Goal: Task Accomplishment & Management: Use online tool/utility

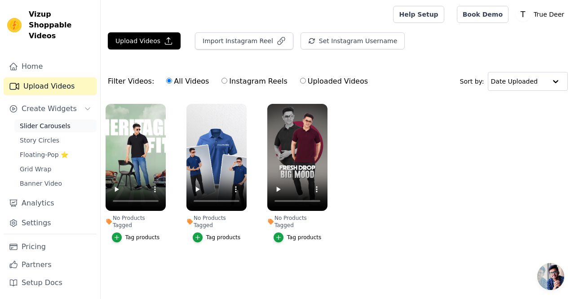
click at [32, 121] on span "Slider Carousels" at bounding box center [45, 125] width 51 height 9
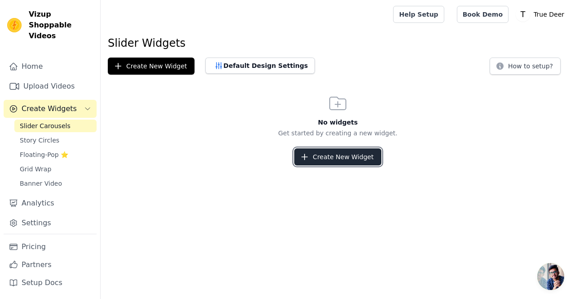
click at [305, 158] on icon "button" at bounding box center [304, 156] width 9 height 9
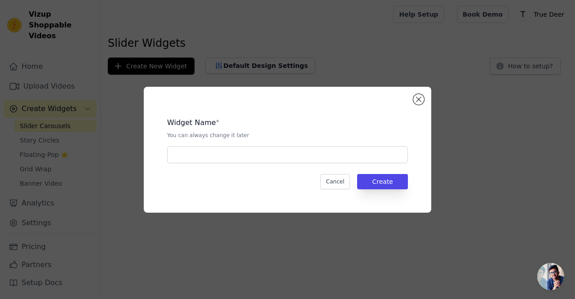
click at [193, 145] on div "Widget Name * You can always change it later" at bounding box center [287, 136] width 241 height 53
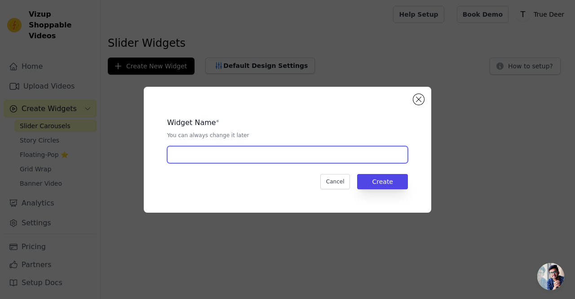
click at [194, 154] on input "text" at bounding box center [287, 154] width 241 height 17
type input "Home page Reels"
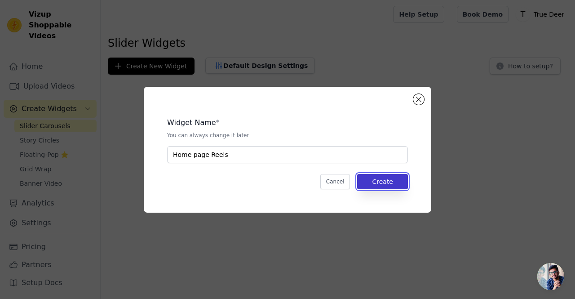
click at [396, 187] on button "Create" at bounding box center [382, 181] width 51 height 15
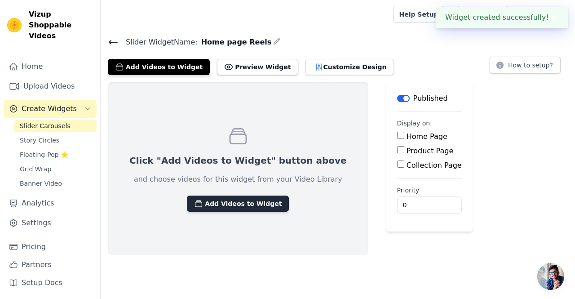
click at [204, 203] on button "Add Videos to Widget" at bounding box center [238, 203] width 102 height 16
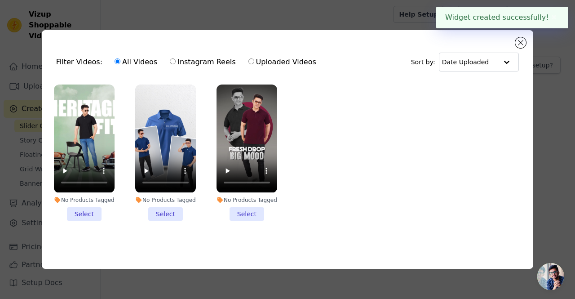
click at [79, 210] on li "No Products Tagged Select" at bounding box center [84, 152] width 61 height 136
click at [0, 0] on input "No Products Tagged Select" at bounding box center [0, 0] width 0 height 0
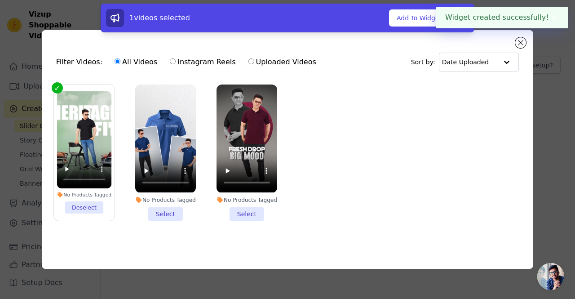
click at [158, 212] on li "No Products Tagged Select" at bounding box center [165, 152] width 61 height 136
click at [0, 0] on input "No Products Tagged Select" at bounding box center [0, 0] width 0 height 0
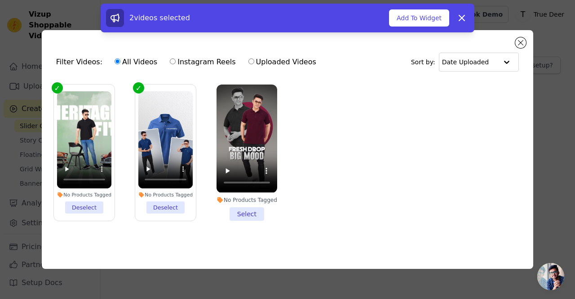
click at [241, 208] on li "No Products Tagged Select" at bounding box center [246, 152] width 61 height 136
click at [0, 0] on input "No Products Tagged Select" at bounding box center [0, 0] width 0 height 0
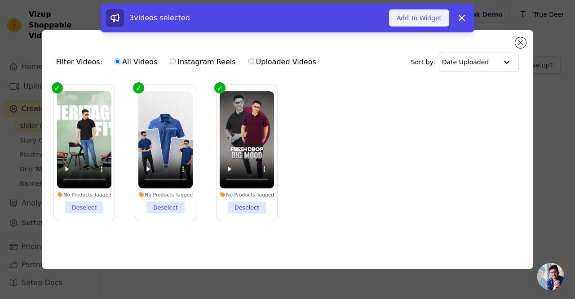
click at [431, 23] on button "Add To Widget" at bounding box center [419, 17] width 60 height 17
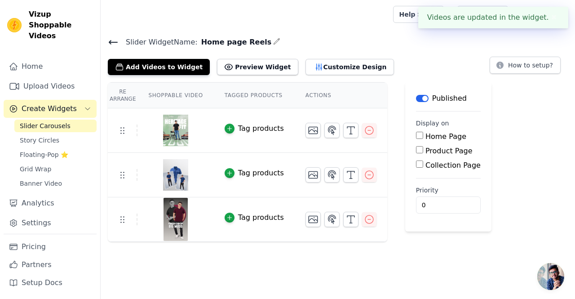
click at [416, 133] on input "Home Page" at bounding box center [419, 135] width 7 height 7
checkbox input "true"
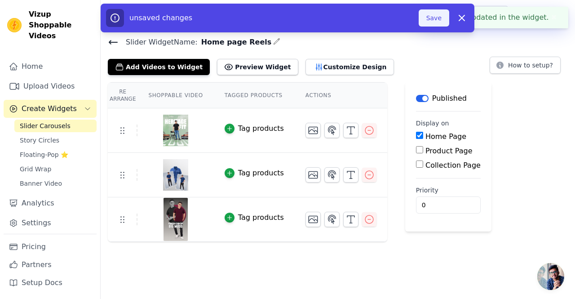
click at [430, 18] on button "Save" at bounding box center [433, 17] width 31 height 17
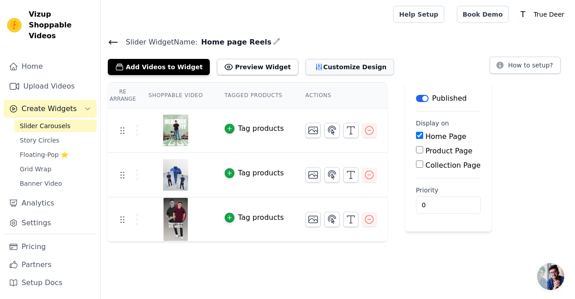
click at [310, 72] on button "Customize Design" at bounding box center [349, 67] width 88 height 16
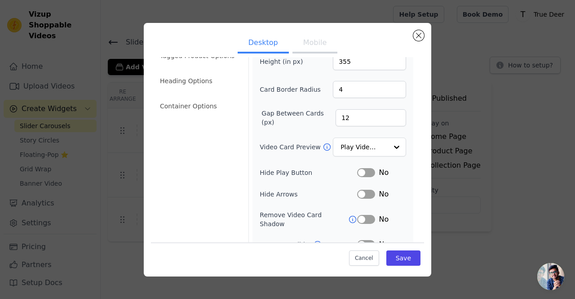
scroll to position [93, 0]
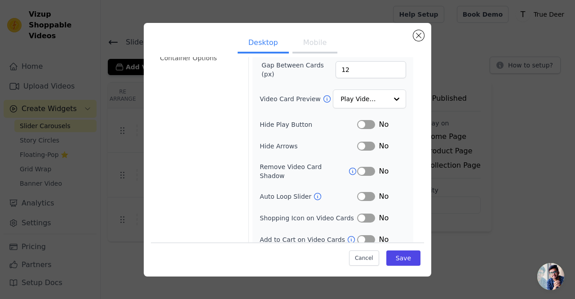
click at [365, 192] on button "Label" at bounding box center [366, 196] width 18 height 9
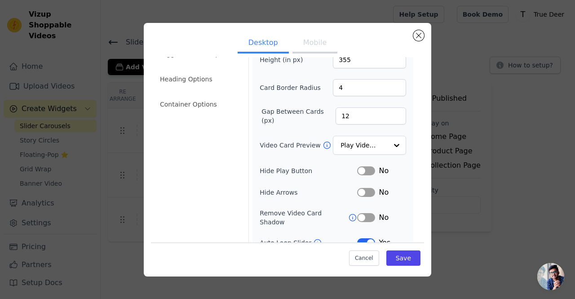
scroll to position [0, 0]
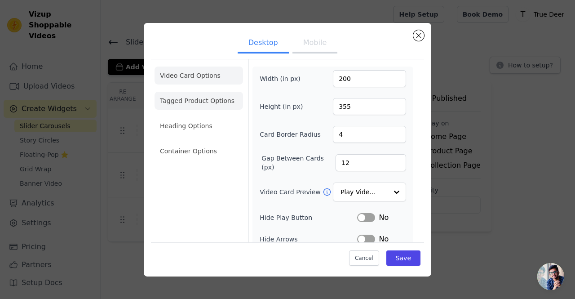
click at [204, 102] on li "Tagged Product Options" at bounding box center [198, 101] width 88 height 18
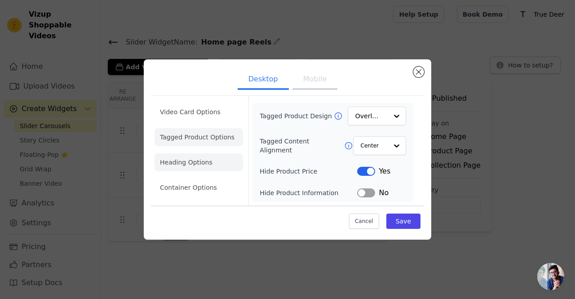
click at [200, 163] on li "Heading Options" at bounding box center [198, 162] width 88 height 18
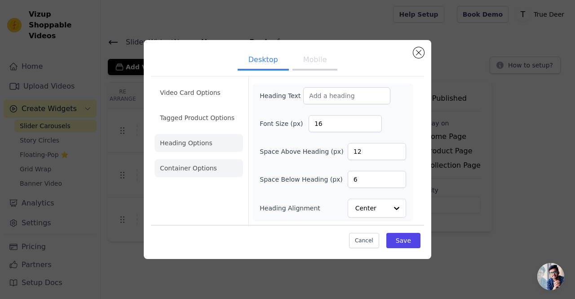
click at [200, 173] on li "Container Options" at bounding box center [198, 168] width 88 height 18
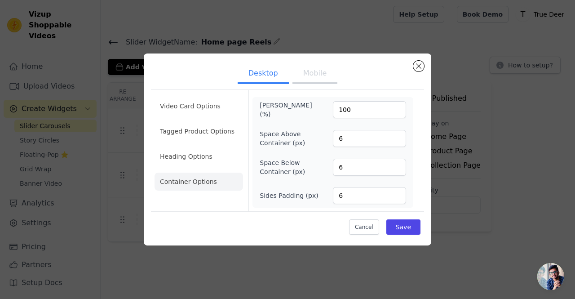
click at [303, 74] on button "Mobile" at bounding box center [314, 74] width 45 height 20
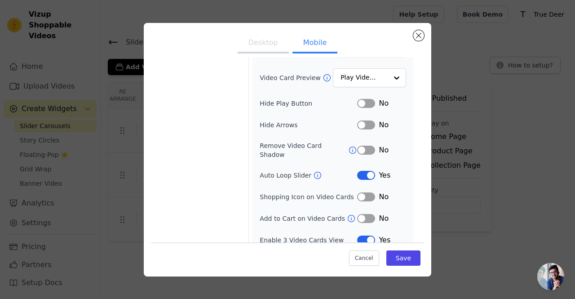
scroll to position [114, 0]
click at [390, 260] on button "Save" at bounding box center [403, 257] width 34 height 15
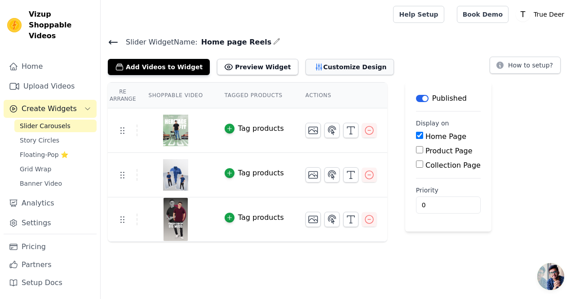
click at [316, 64] on icon "button" at bounding box center [319, 67] width 6 height 6
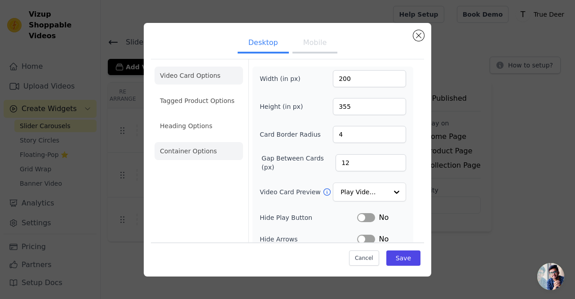
click at [198, 153] on li "Container Options" at bounding box center [198, 151] width 88 height 18
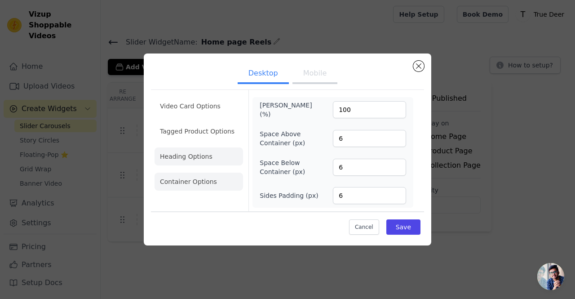
click at [189, 157] on li "Heading Options" at bounding box center [198, 156] width 88 height 18
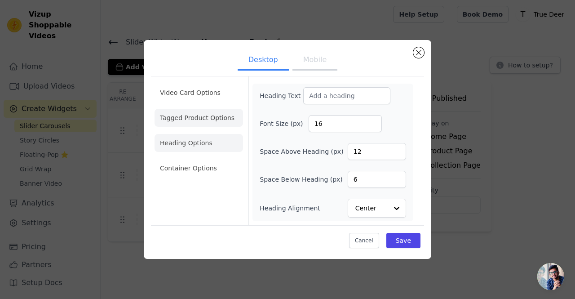
click at [191, 123] on li "Tagged Product Options" at bounding box center [198, 118] width 88 height 18
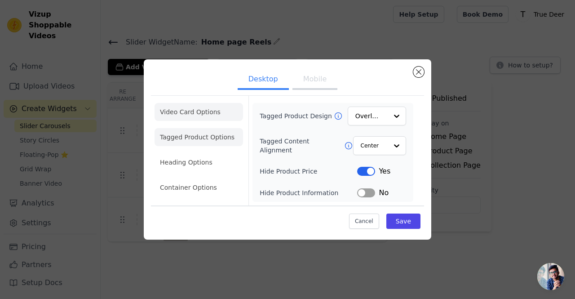
click at [191, 111] on li "Video Card Options" at bounding box center [198, 112] width 88 height 18
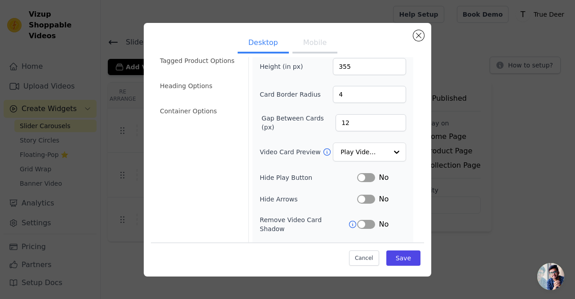
scroll to position [0, 0]
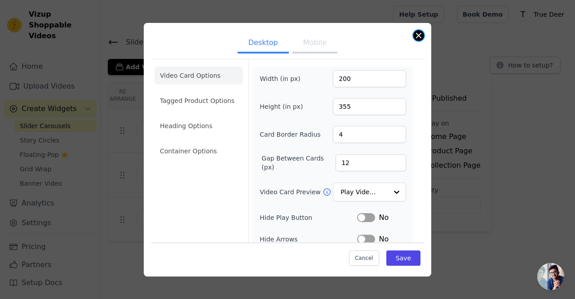
click at [420, 36] on button "Close modal" at bounding box center [418, 35] width 11 height 11
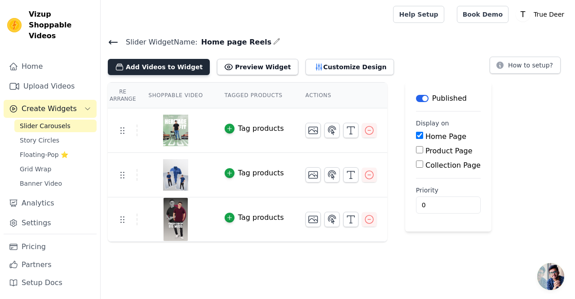
click at [145, 68] on button "Add Videos to Widget" at bounding box center [159, 67] width 102 height 16
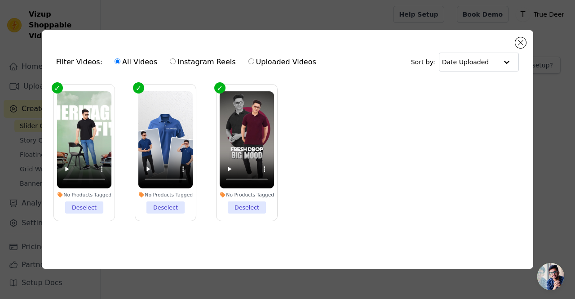
click at [186, 61] on label "Instagram Reels" at bounding box center [202, 62] width 66 height 12
click at [176, 61] on input "Instagram Reels" at bounding box center [173, 61] width 6 height 6
radio input "true"
click at [118, 59] on label "All Videos" at bounding box center [136, 62] width 44 height 12
click at [118, 59] on input "All Videos" at bounding box center [117, 61] width 6 height 6
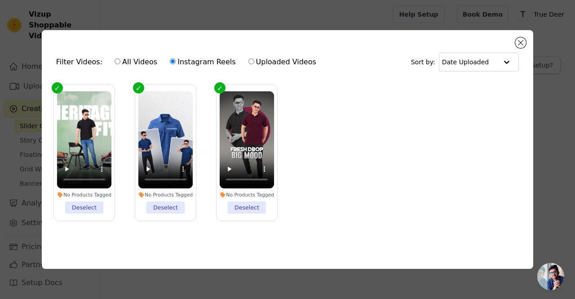
radio input "true"
click at [522, 37] on button "Close modal" at bounding box center [520, 42] width 11 height 11
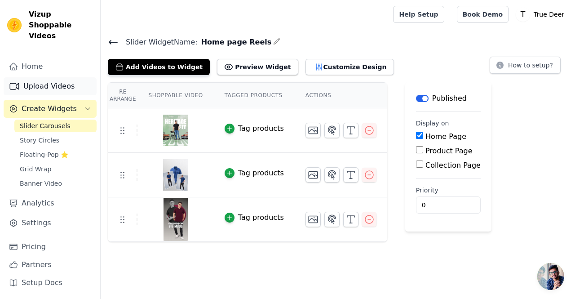
click at [25, 77] on link "Upload Videos" at bounding box center [50, 86] width 93 height 18
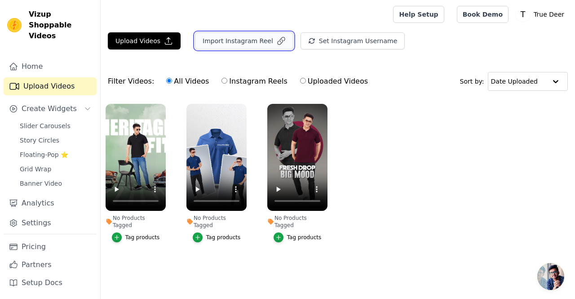
click at [221, 44] on button "Import Instagram Reel" at bounding box center [244, 40] width 98 height 17
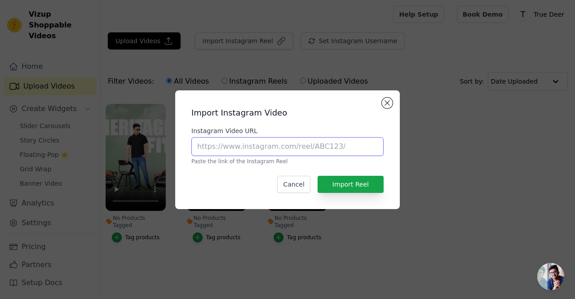
click at [286, 140] on input "Instagram Video URL" at bounding box center [287, 146] width 192 height 19
click at [231, 148] on input "Instagram Video URL" at bounding box center [287, 146] width 192 height 19
paste input "[URL][DOMAIN_NAME]"
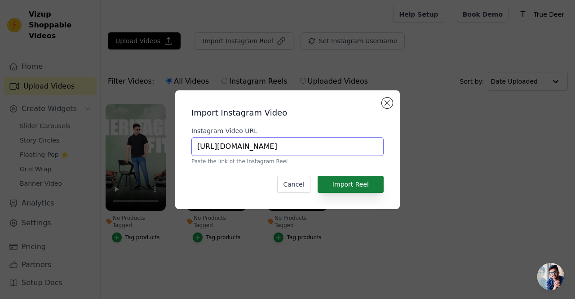
type input "[URL][DOMAIN_NAME]"
click at [342, 187] on button "Import Reel" at bounding box center [350, 184] width 66 height 17
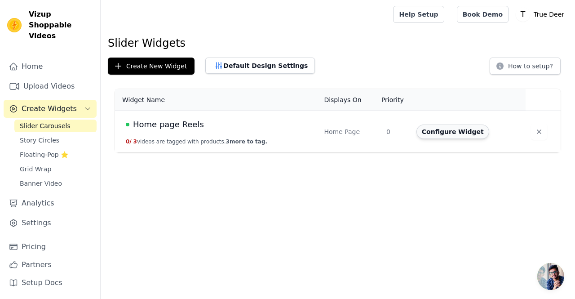
click at [453, 132] on button "Configure Widget" at bounding box center [452, 131] width 73 height 14
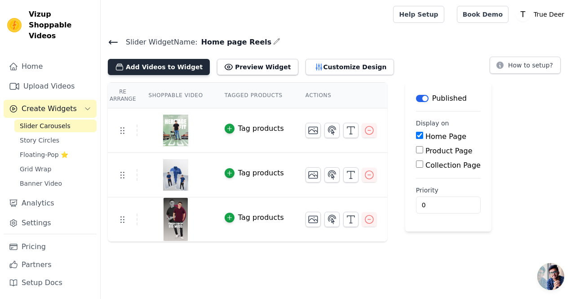
click at [152, 66] on button "Add Videos to Widget" at bounding box center [159, 67] width 102 height 16
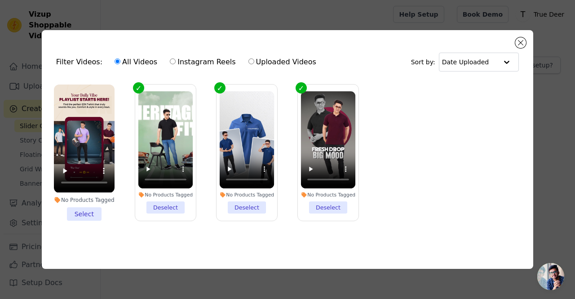
click at [79, 210] on li "No Products Tagged Select" at bounding box center [84, 152] width 61 height 136
click at [0, 0] on input "No Products Tagged Select" at bounding box center [0, 0] width 0 height 0
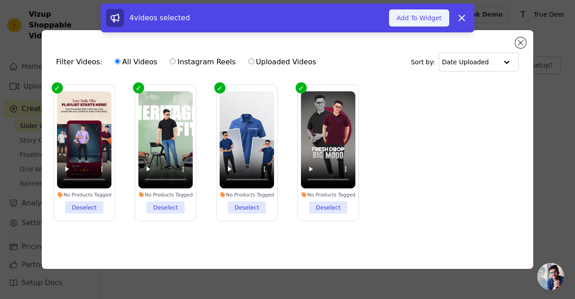
click at [413, 19] on button "Add To Widget" at bounding box center [419, 17] width 60 height 17
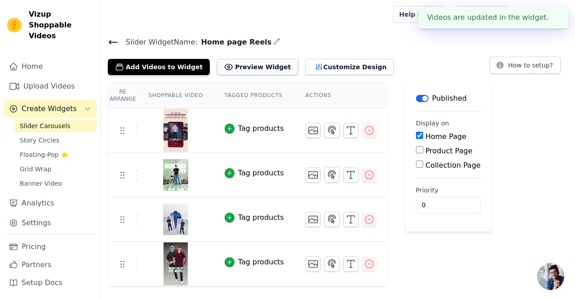
click at [242, 70] on button "Preview Widget" at bounding box center [257, 67] width 81 height 16
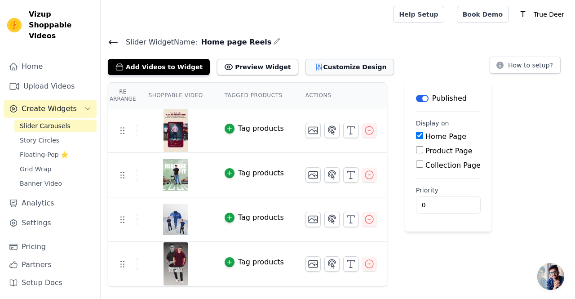
click at [316, 65] on icon "button" at bounding box center [319, 67] width 6 height 6
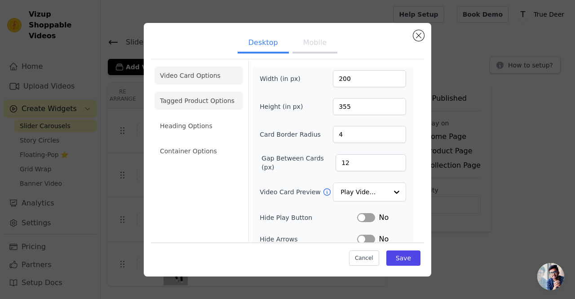
click at [211, 104] on li "Tagged Product Options" at bounding box center [198, 101] width 88 height 18
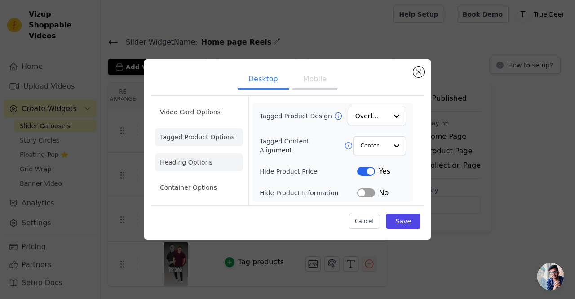
click at [208, 161] on li "Heading Options" at bounding box center [198, 162] width 88 height 18
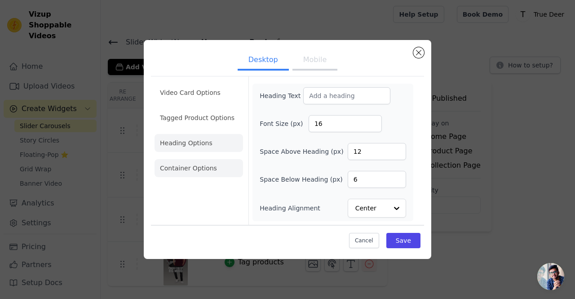
click at [207, 169] on li "Container Options" at bounding box center [198, 168] width 88 height 18
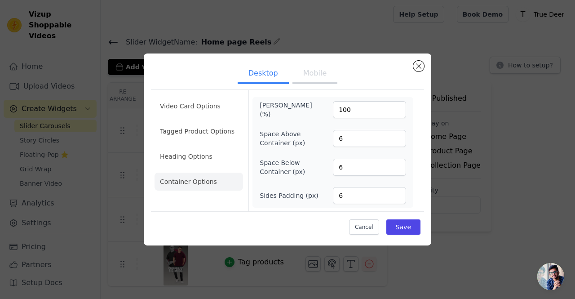
click at [171, 116] on ul "Video Card Options Tagged Product Options Heading Options Container Options" at bounding box center [198, 143] width 88 height 101
click at [176, 108] on li "Video Card Options" at bounding box center [198, 106] width 88 height 18
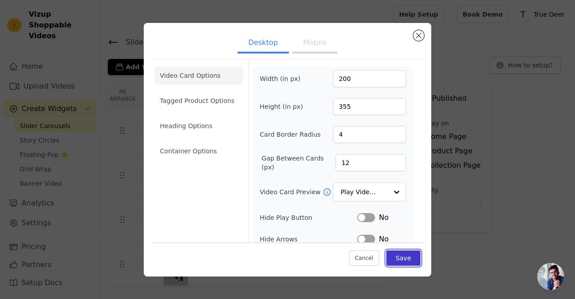
click at [400, 256] on button "Save" at bounding box center [403, 257] width 34 height 15
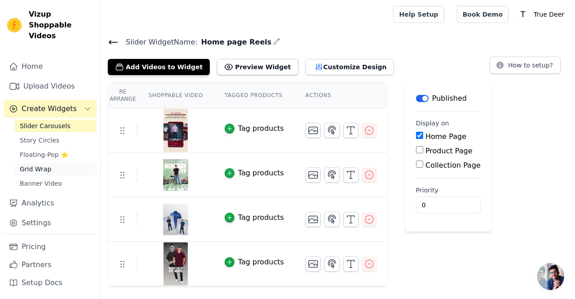
click at [43, 164] on span "Grid Wrap" at bounding box center [35, 168] width 31 height 9
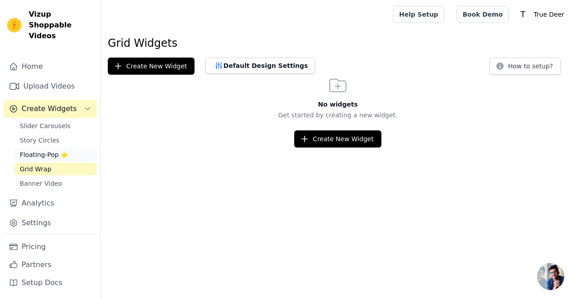
click at [42, 150] on span "Floating-Pop ⭐" at bounding box center [44, 154] width 48 height 9
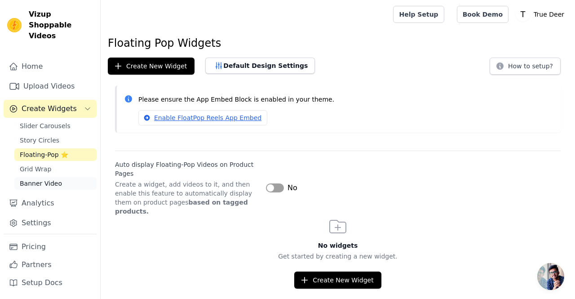
click at [36, 179] on span "Banner Video" at bounding box center [41, 183] width 42 height 9
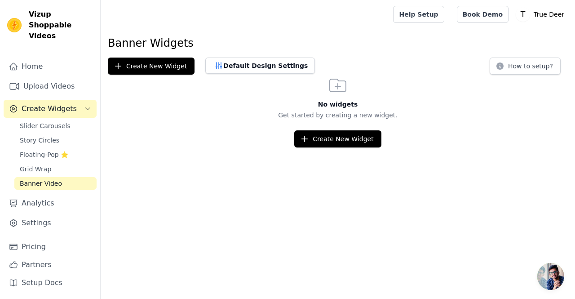
click at [36, 165] on div "Slider Carousels Story Circles Floating-Pop ⭐ Grid Wrap Banner Video" at bounding box center [55, 154] width 82 height 70
click at [44, 164] on span "Grid Wrap" at bounding box center [35, 168] width 31 height 9
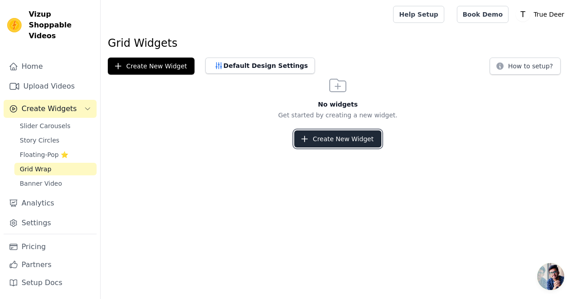
click at [306, 136] on icon "button" at bounding box center [304, 138] width 9 height 9
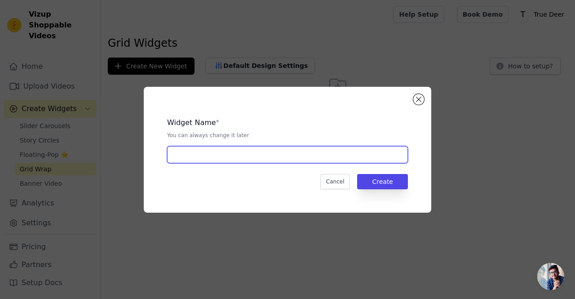
click at [235, 154] on input "text" at bounding box center [287, 154] width 241 height 17
type input "Home page Reels -1"
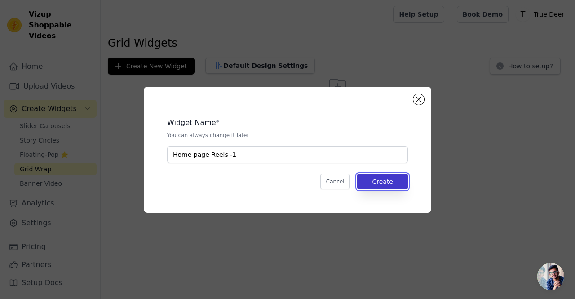
click at [376, 174] on button "Create" at bounding box center [382, 181] width 51 height 15
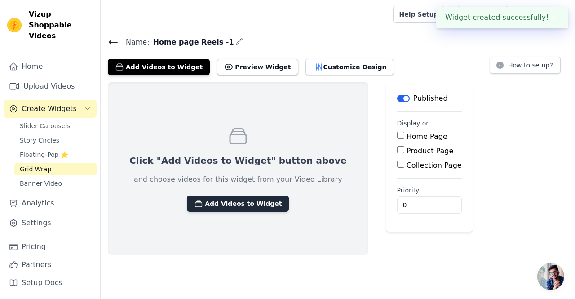
click at [198, 207] on button "Add Videos to Widget" at bounding box center [238, 203] width 102 height 16
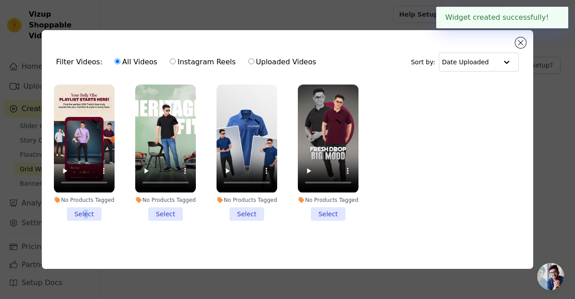
click at [85, 211] on li "No Products Tagged Select" at bounding box center [84, 152] width 61 height 136
click at [0, 0] on input "No Products Tagged Select" at bounding box center [0, 0] width 0 height 0
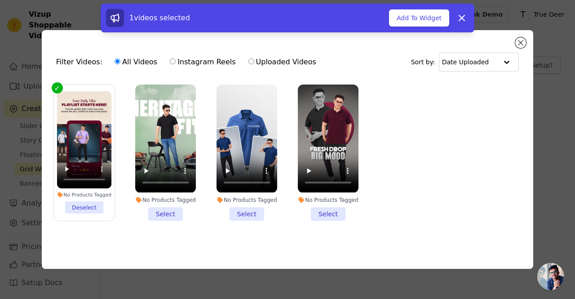
click at [160, 210] on li "No Products Tagged Select" at bounding box center [165, 152] width 61 height 136
click at [0, 0] on input "No Products Tagged Select" at bounding box center [0, 0] width 0 height 0
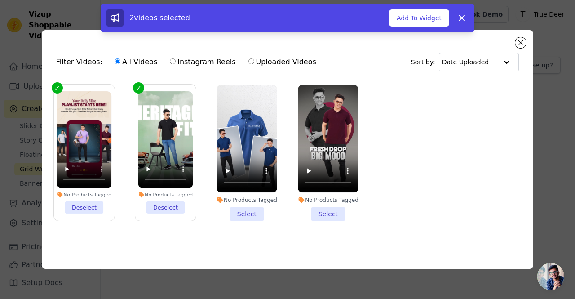
click at [252, 209] on li "No Products Tagged Select" at bounding box center [246, 152] width 61 height 136
click at [0, 0] on input "No Products Tagged Select" at bounding box center [0, 0] width 0 height 0
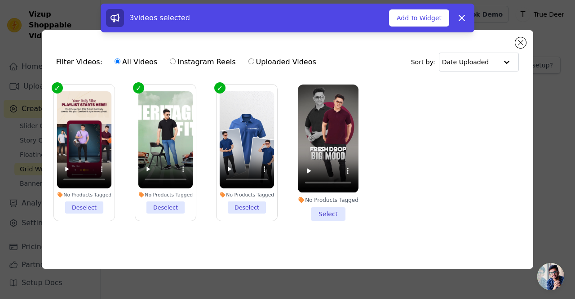
click at [340, 208] on li "No Products Tagged Select" at bounding box center [328, 152] width 61 height 136
click at [0, 0] on input "No Products Tagged Select" at bounding box center [0, 0] width 0 height 0
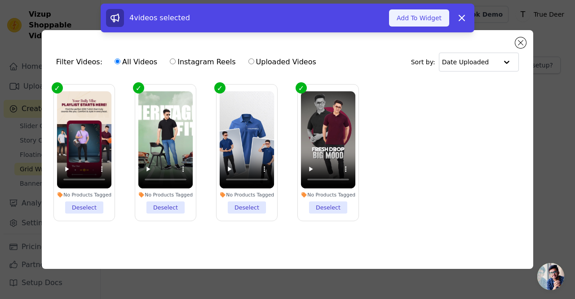
click at [417, 23] on button "Add To Widget" at bounding box center [419, 17] width 60 height 17
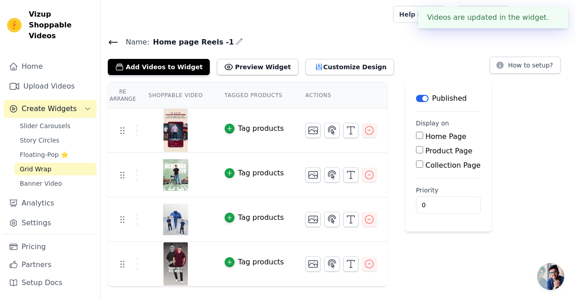
click at [416, 138] on input "Home Page" at bounding box center [419, 135] width 7 height 7
checkbox input "true"
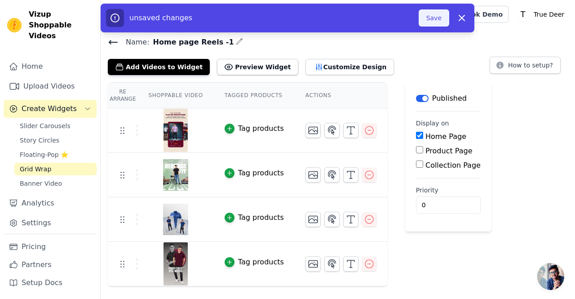
click at [425, 19] on button "Save" at bounding box center [433, 17] width 31 height 17
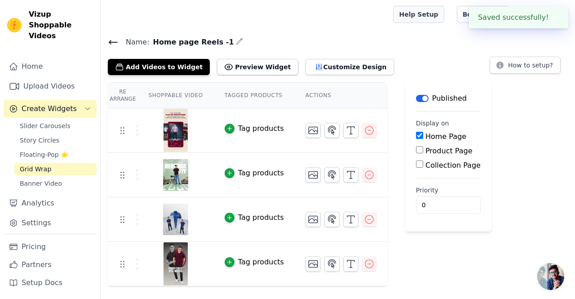
click at [439, 19] on link "Help Setup" at bounding box center [418, 14] width 51 height 17
click at [113, 43] on icon at bounding box center [113, 42] width 11 height 11
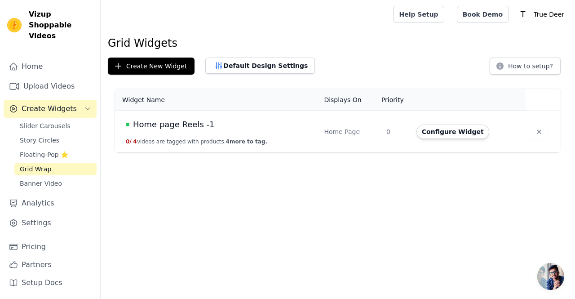
click at [55, 121] on span "Slider Carousels" at bounding box center [45, 125] width 51 height 9
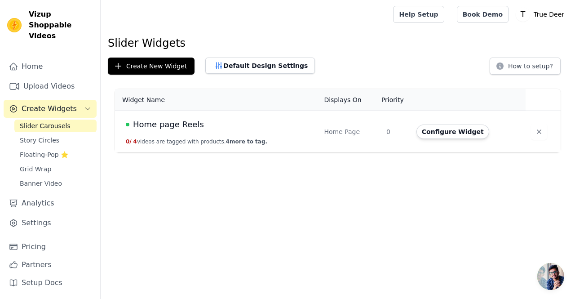
click at [148, 141] on button "0 / 4 videos are tagged with products. 4 more to tag." at bounding box center [196, 141] width 141 height 7
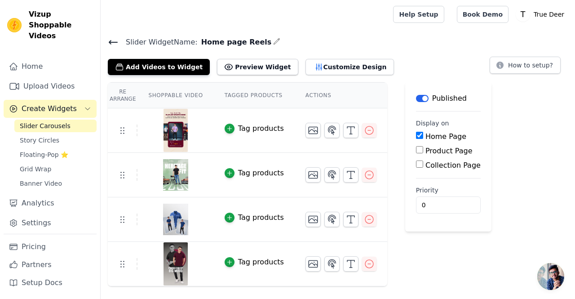
click at [416, 132] on input "Home Page" at bounding box center [419, 135] width 7 height 7
checkbox input "false"
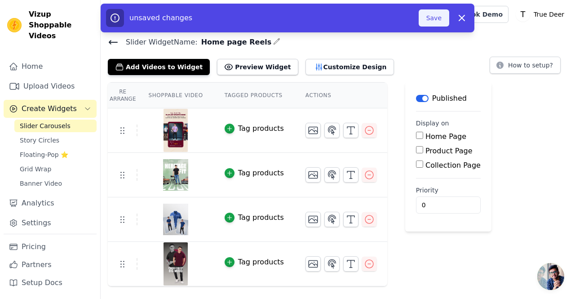
click at [437, 16] on button "Save" at bounding box center [433, 17] width 31 height 17
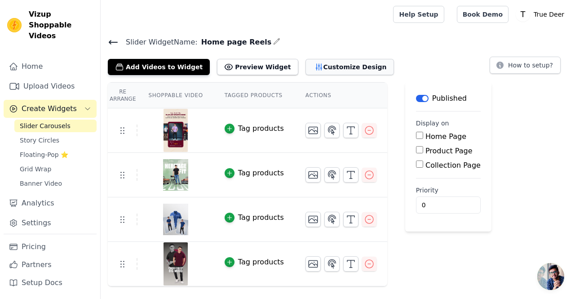
click at [321, 65] on button "Customize Design" at bounding box center [349, 67] width 88 height 16
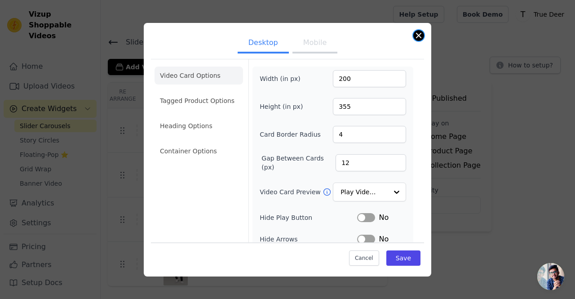
click at [422, 36] on button "Close modal" at bounding box center [418, 35] width 11 height 11
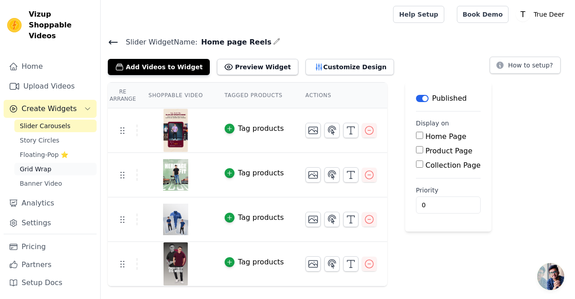
click at [56, 163] on link "Grid Wrap" at bounding box center [55, 169] width 82 height 13
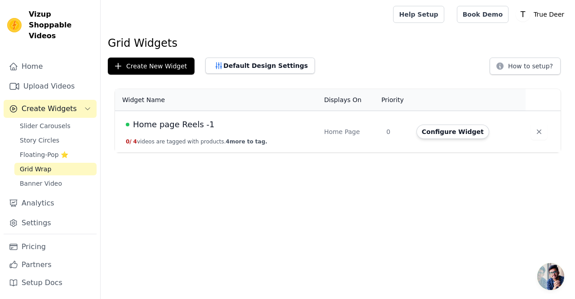
click at [224, 136] on td "Home page Reels -1 0 / 4 videos are tagged with products. 4 more to tag." at bounding box center [216, 132] width 203 height 42
click at [443, 135] on button "Configure Widget" at bounding box center [452, 131] width 73 height 14
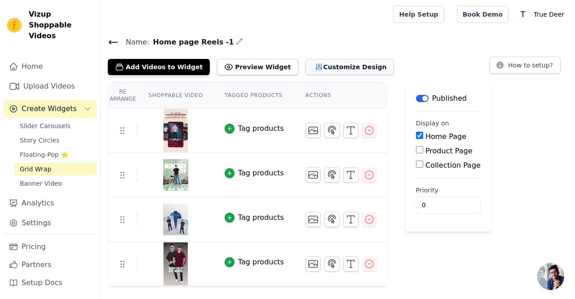
click at [305, 65] on button "Customize Design" at bounding box center [349, 67] width 88 height 16
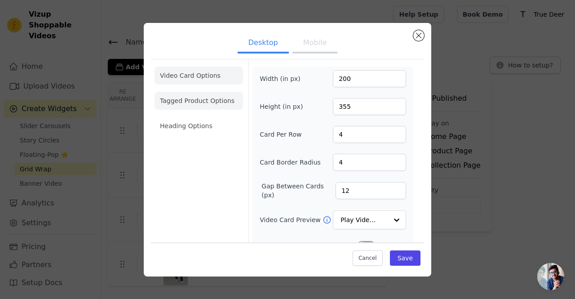
click at [207, 105] on li "Tagged Product Options" at bounding box center [198, 101] width 88 height 18
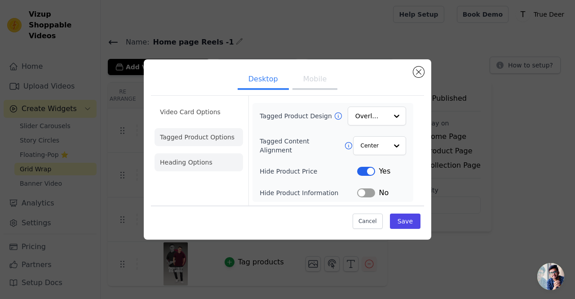
click at [198, 163] on li "Heading Options" at bounding box center [198, 162] width 88 height 18
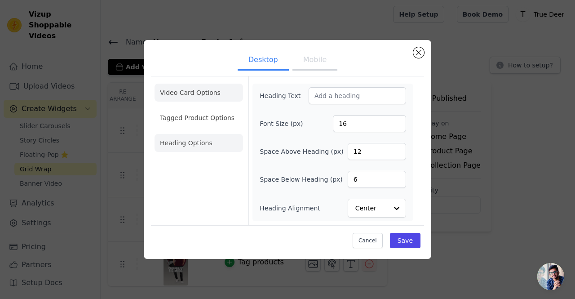
click at [180, 92] on li "Video Card Options" at bounding box center [198, 92] width 88 height 18
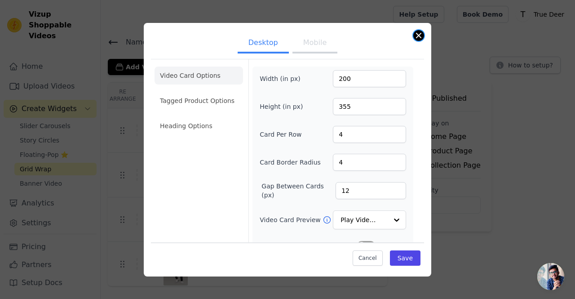
click at [415, 34] on button "Close modal" at bounding box center [418, 35] width 11 height 11
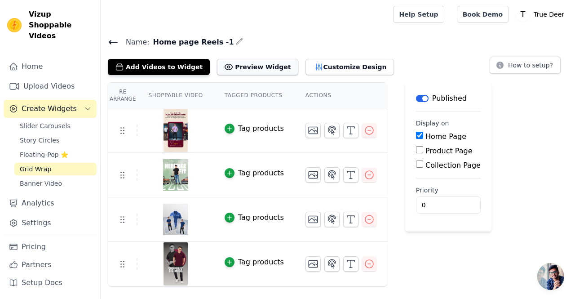
click at [240, 71] on button "Preview Widget" at bounding box center [257, 67] width 81 height 16
click at [309, 68] on button "Customize Design" at bounding box center [349, 67] width 88 height 16
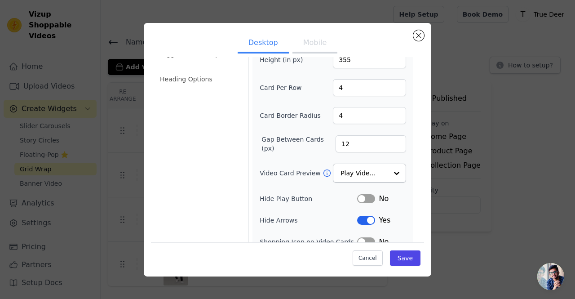
scroll to position [77, 0]
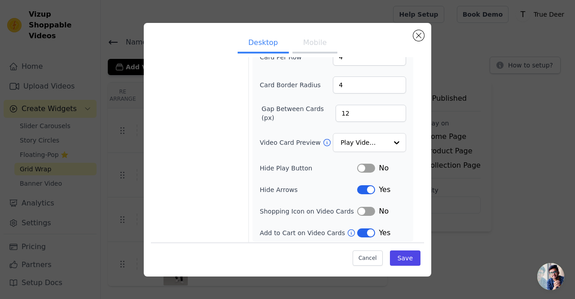
click at [369, 164] on button "Label" at bounding box center [366, 167] width 18 height 9
click at [402, 255] on button "Save" at bounding box center [405, 257] width 31 height 15
